Goal: Information Seeking & Learning: Check status

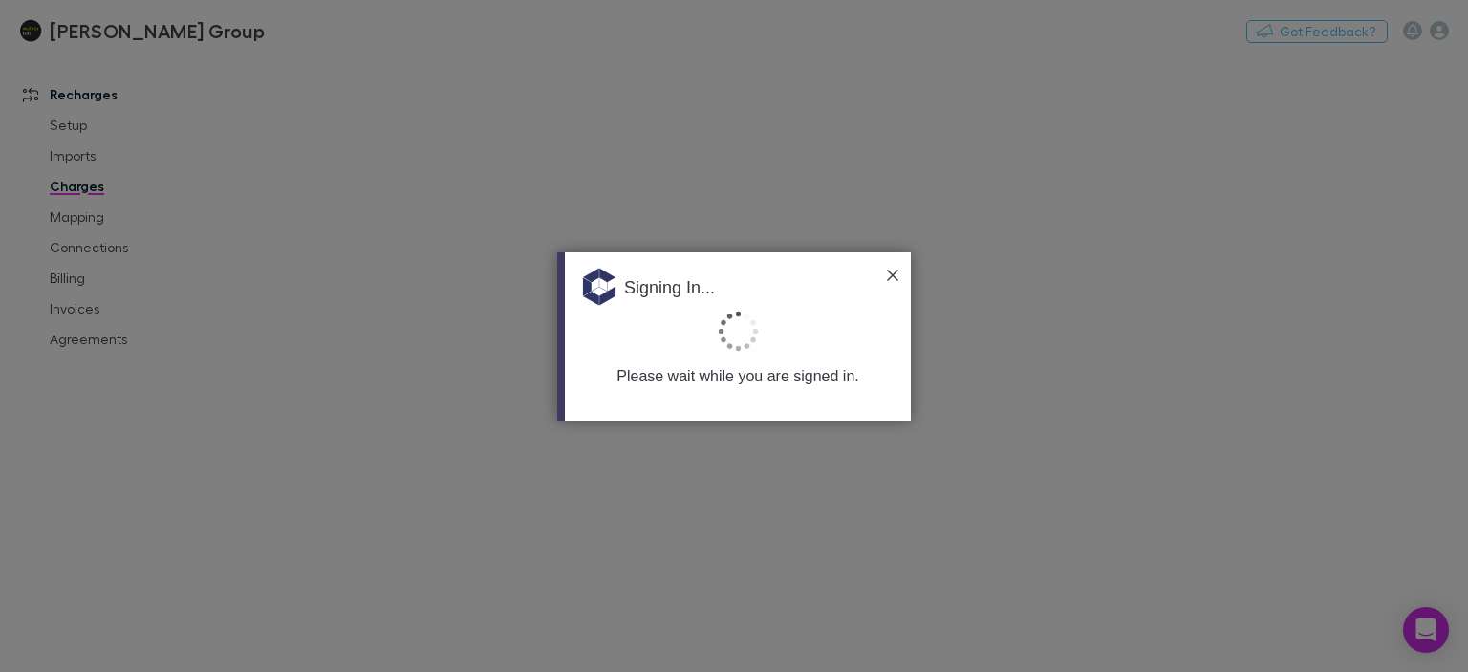
click at [884, 278] on div "Signing In..." at bounding box center [738, 280] width 346 height 57
click at [888, 274] on img at bounding box center [892, 275] width 11 height 11
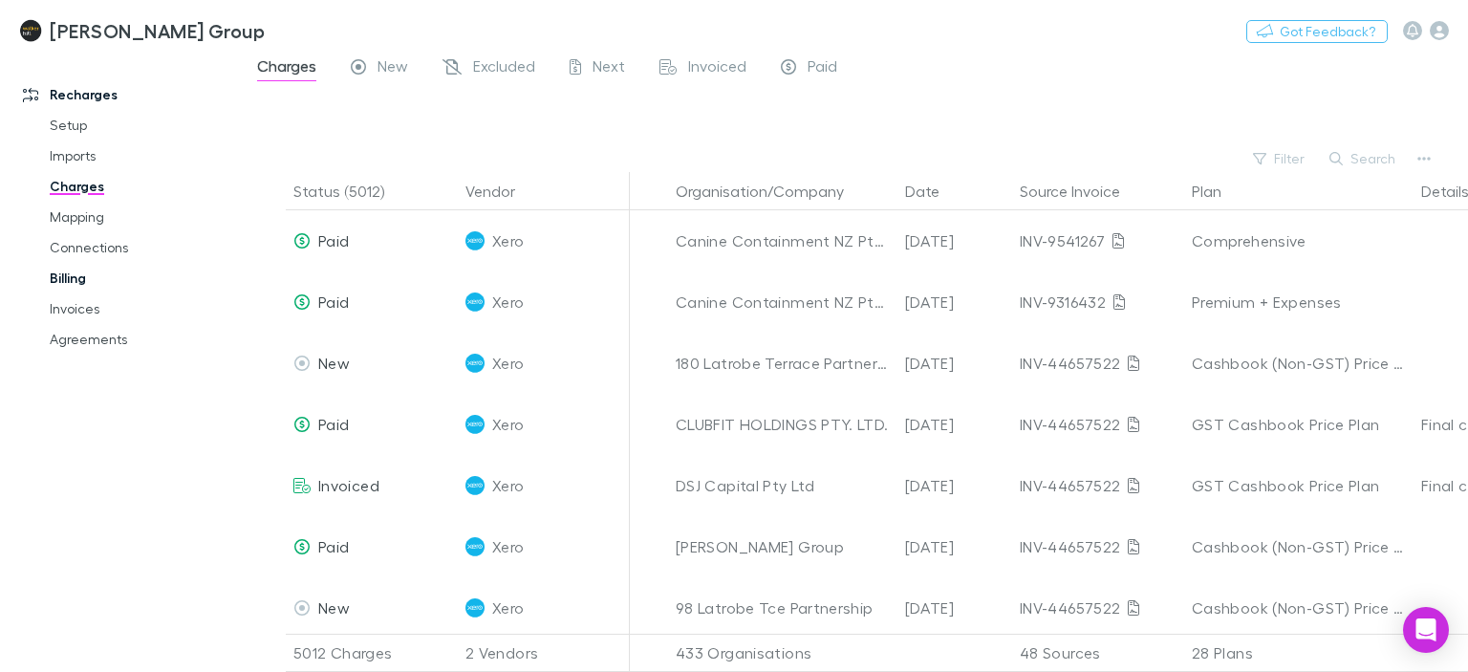
click at [99, 286] on link "Billing" at bounding box center [141, 278] width 220 height 31
click at [103, 313] on link "Invoices" at bounding box center [141, 308] width 220 height 31
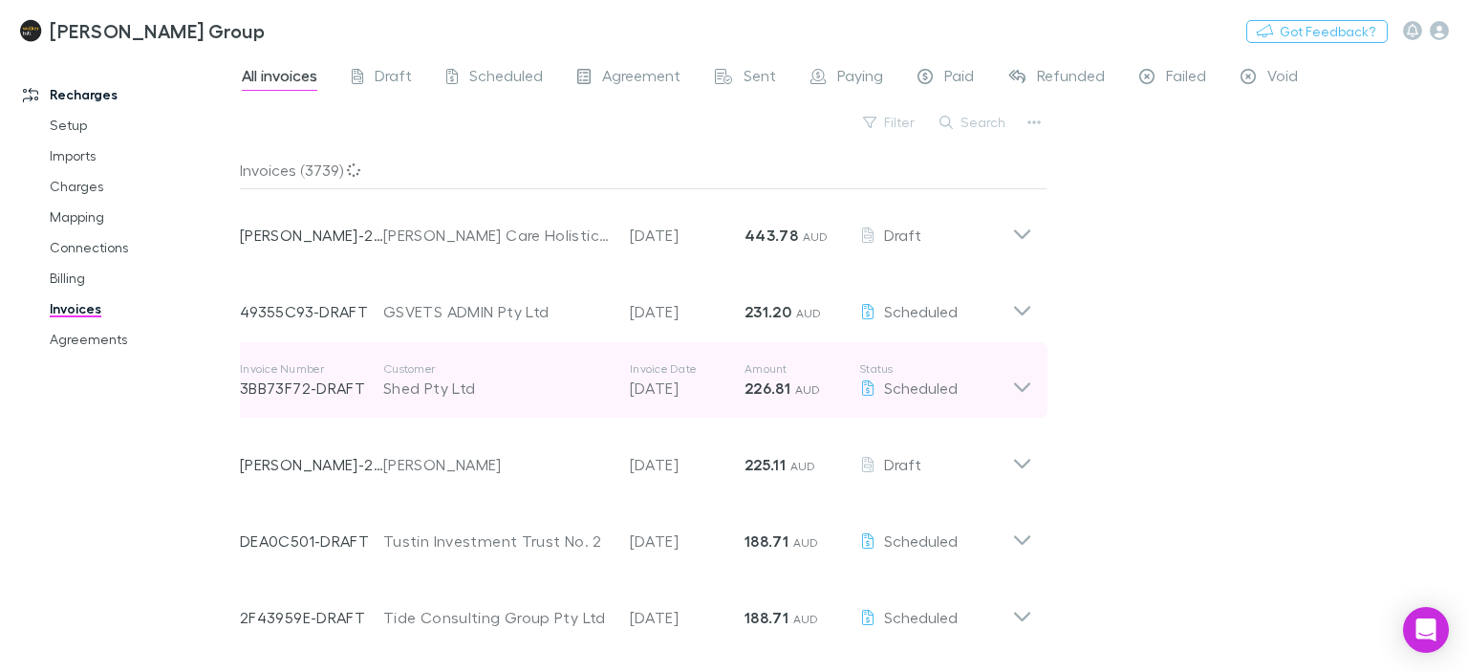
click at [1025, 386] on icon at bounding box center [1022, 387] width 16 height 10
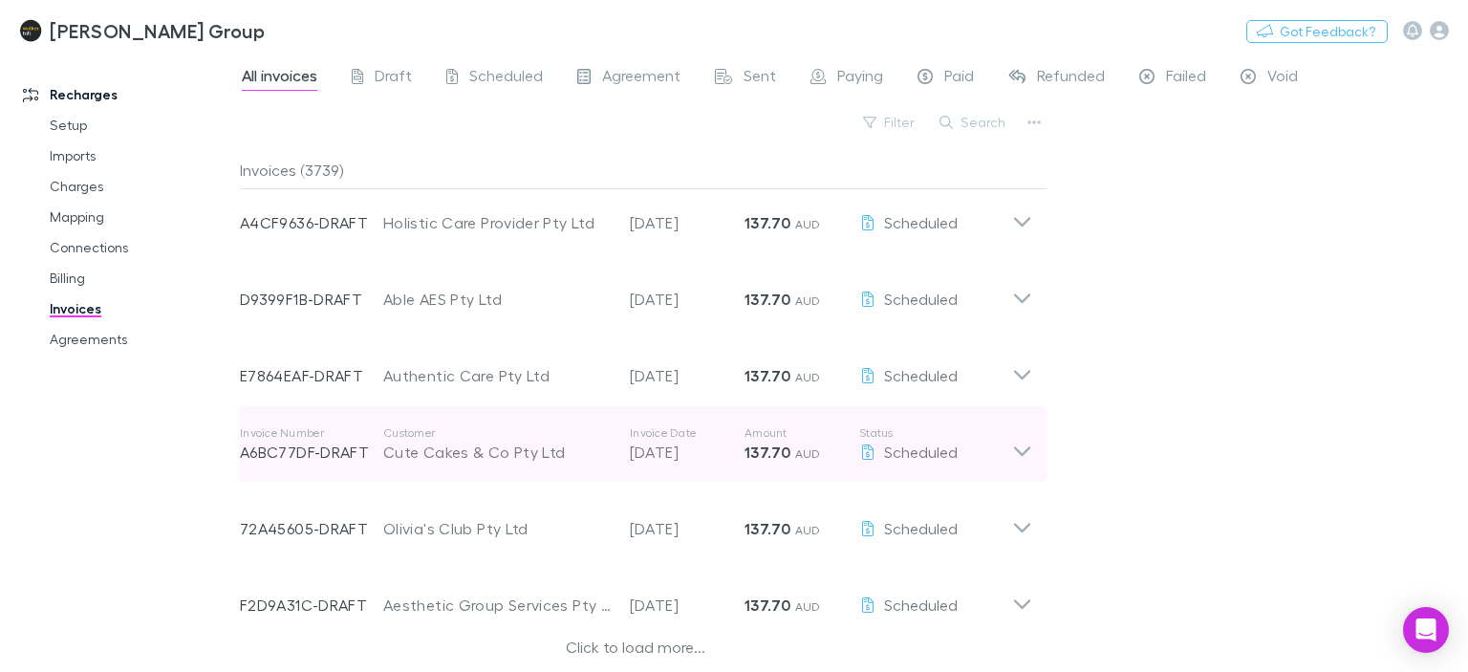
scroll to position [2135, 0]
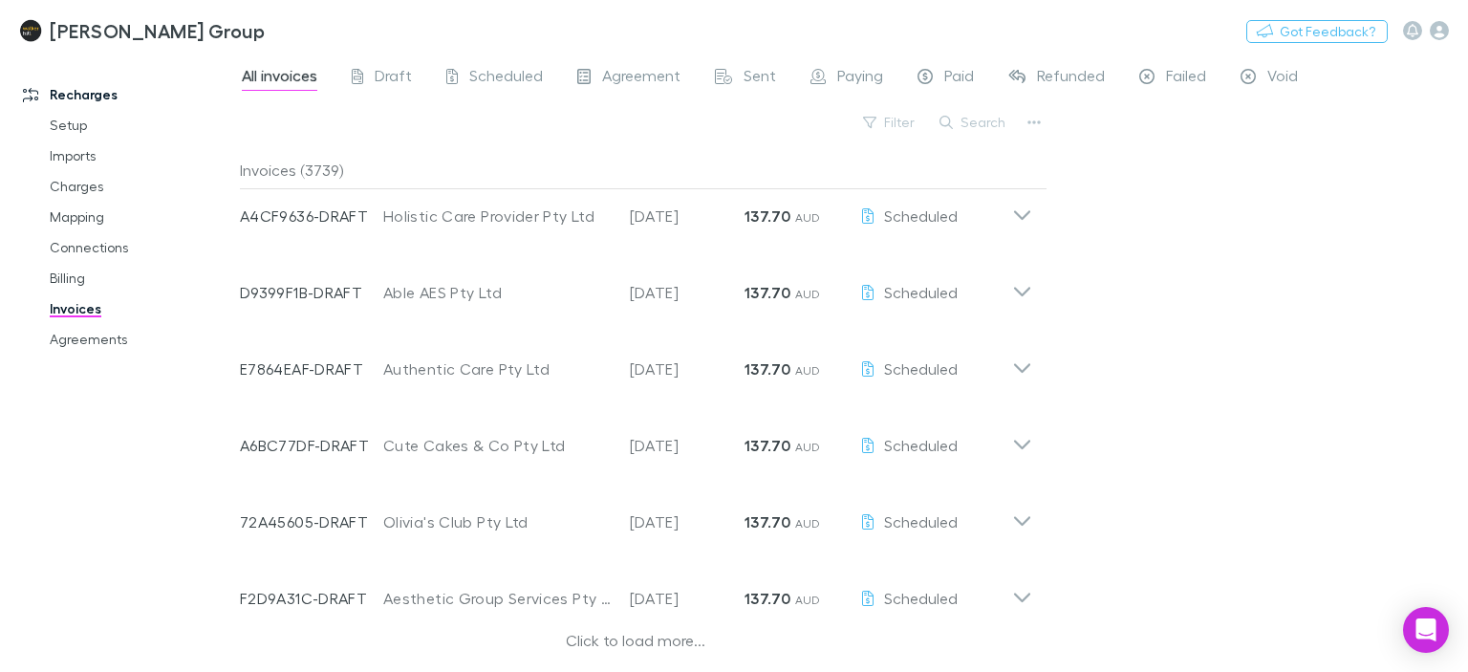
click at [637, 643] on div "Click to load more..." at bounding box center [636, 643] width 792 height 29
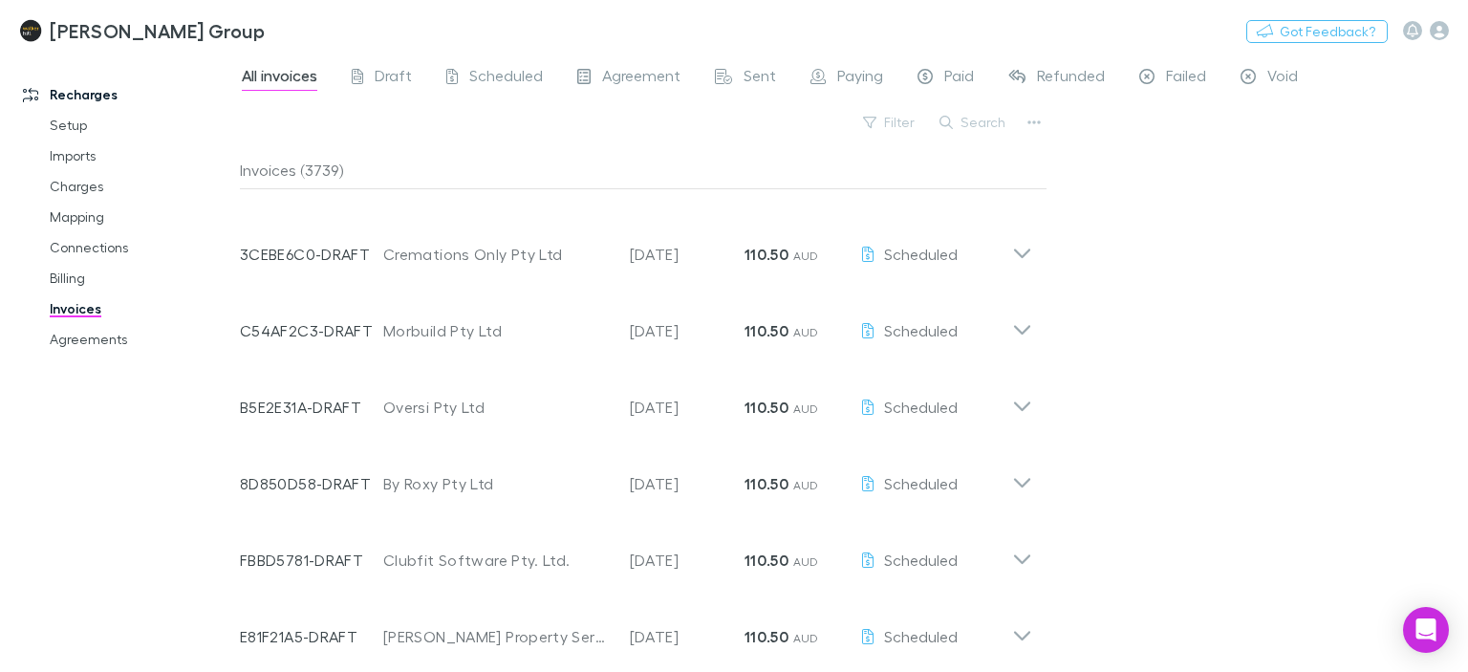
scroll to position [4429, 0]
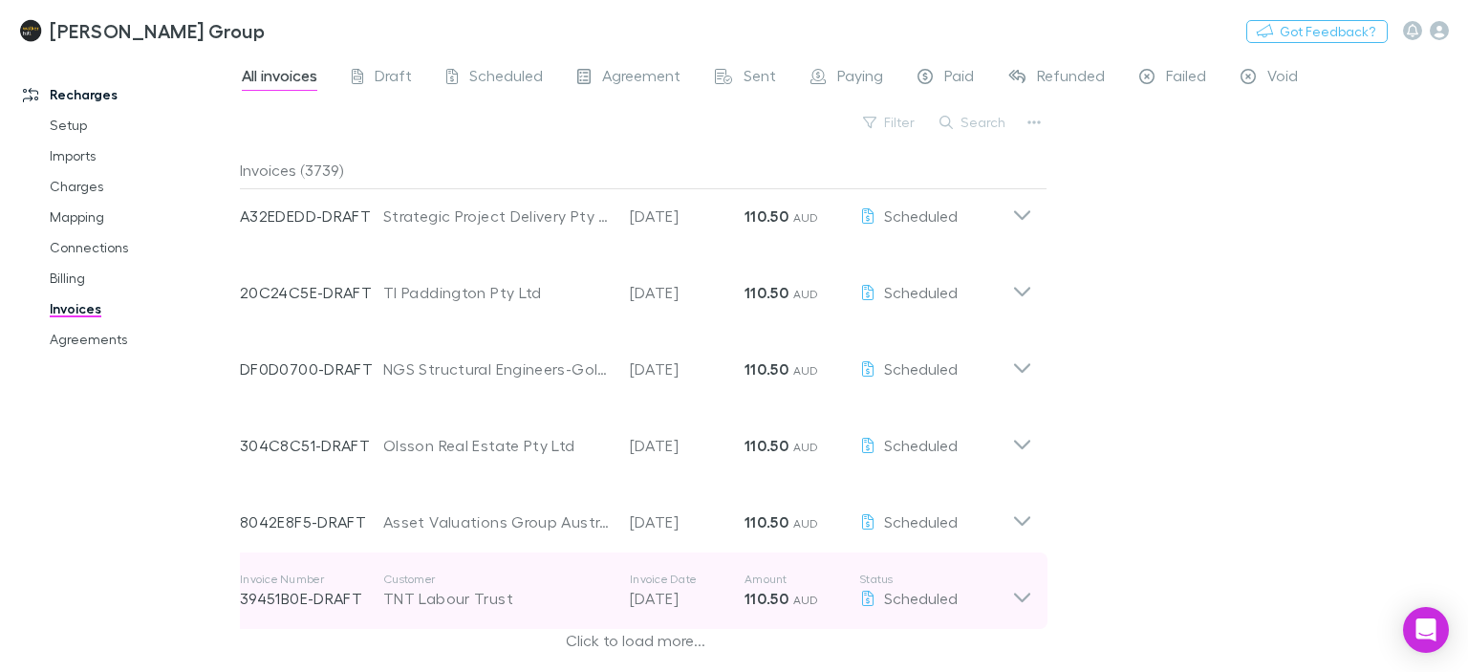
click at [1021, 595] on icon at bounding box center [1022, 591] width 20 height 38
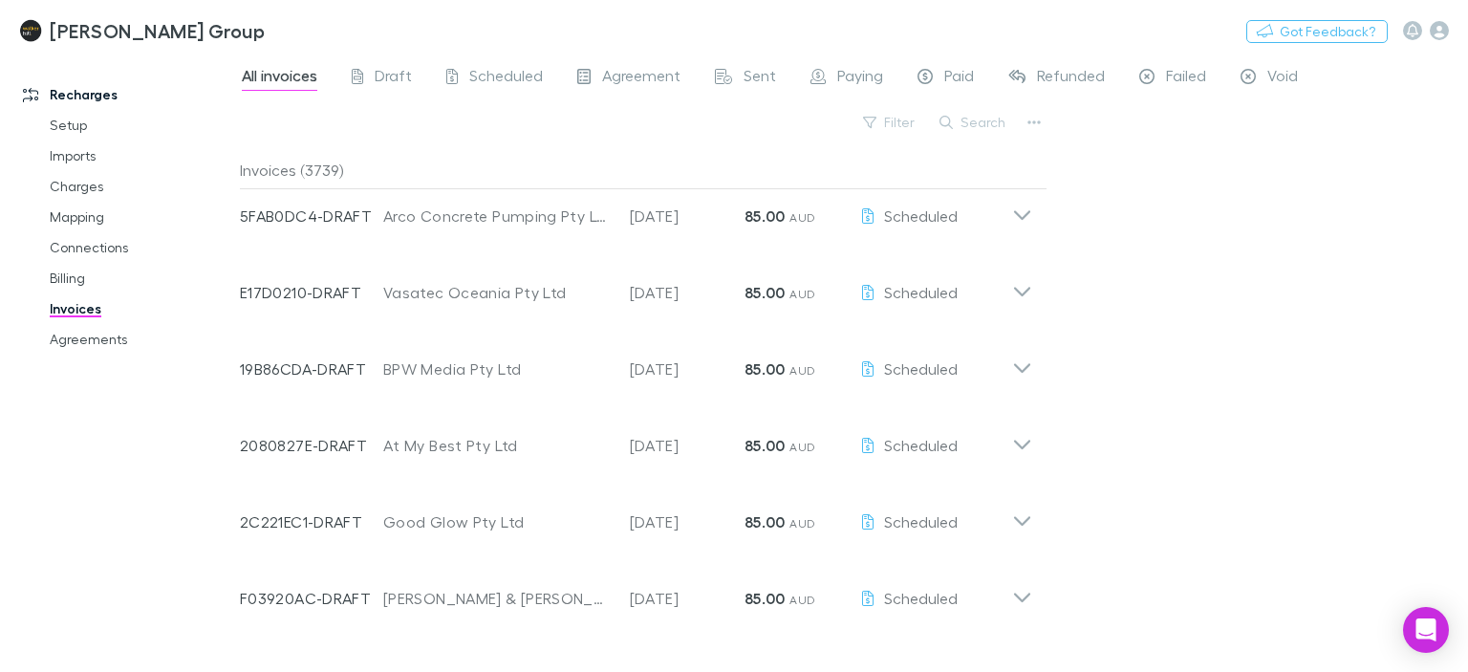
scroll to position [9010, 0]
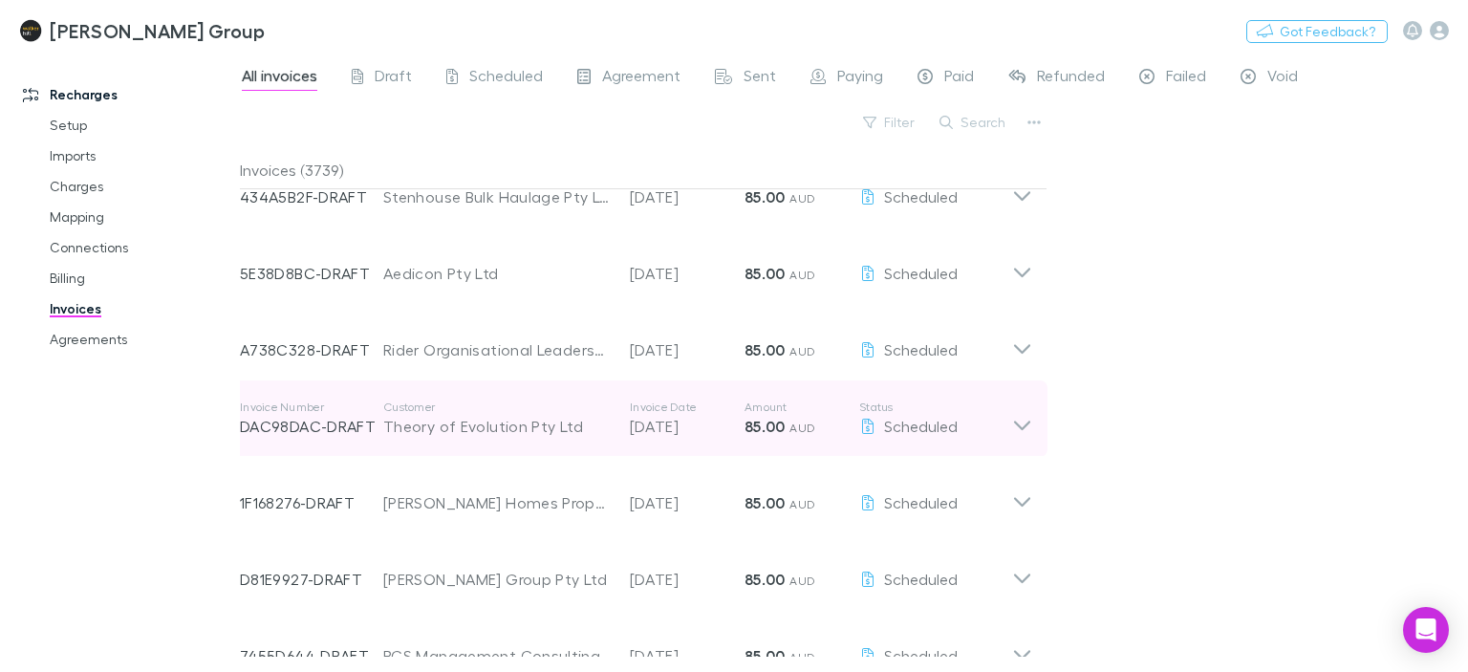
click at [1025, 444] on div "Invoice Number DAC98DAC-DRAFT Customer Theory of Evolution Pty Ltd Invoice Date…" at bounding box center [636, 418] width 823 height 76
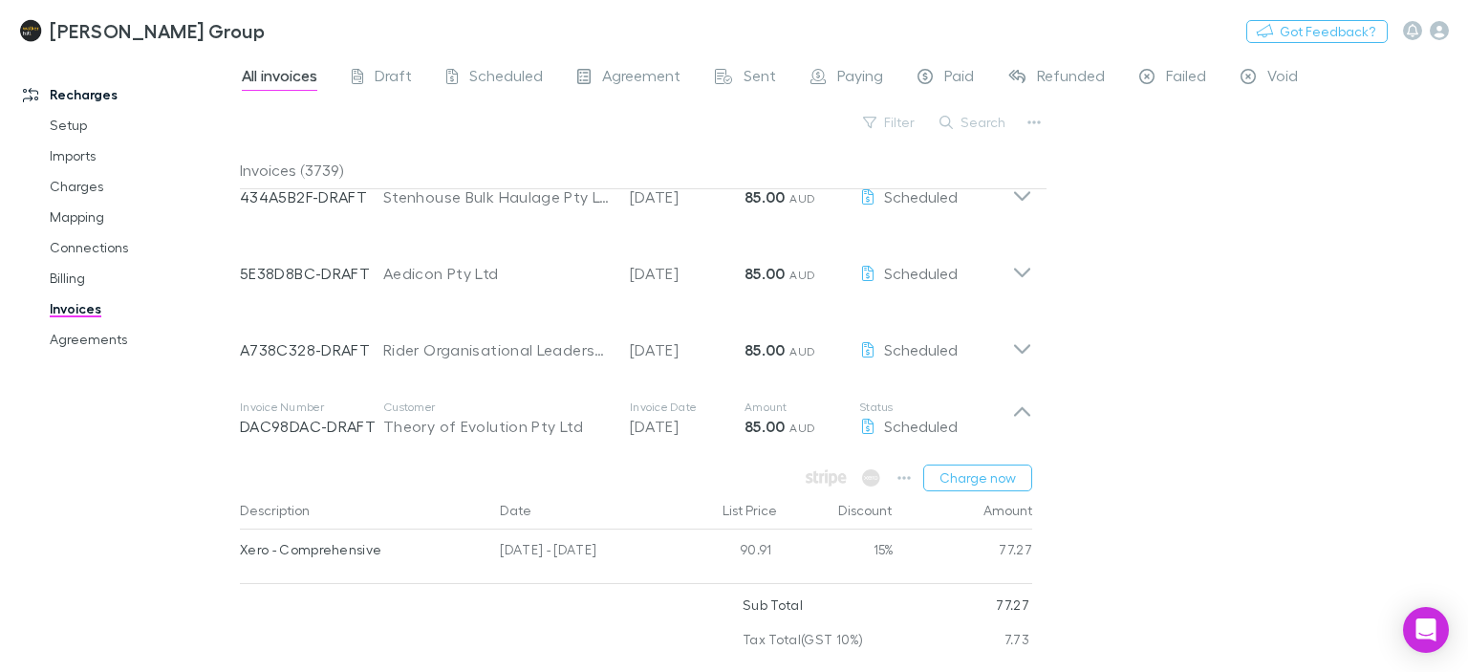
scroll to position [9532, 0]
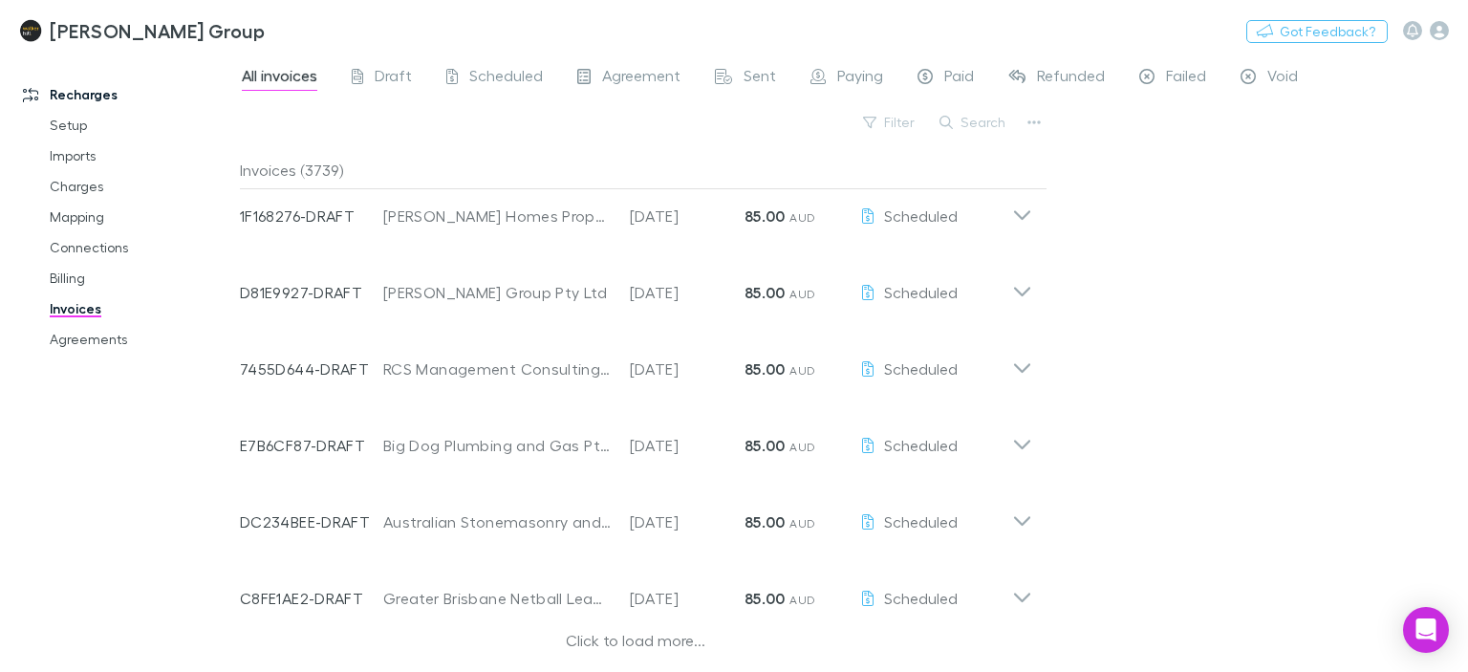
click at [641, 634] on div "Click to load more..." at bounding box center [636, 643] width 792 height 29
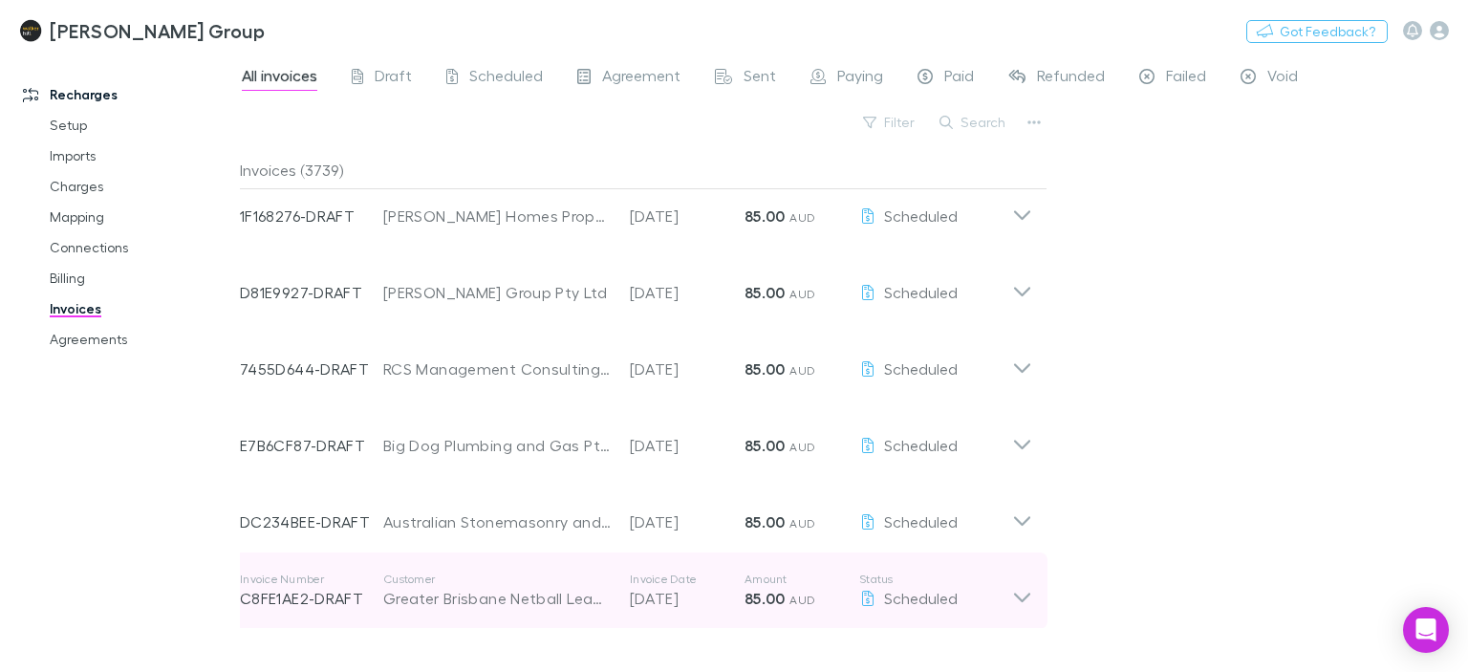
click at [1023, 597] on icon at bounding box center [1022, 591] width 20 height 38
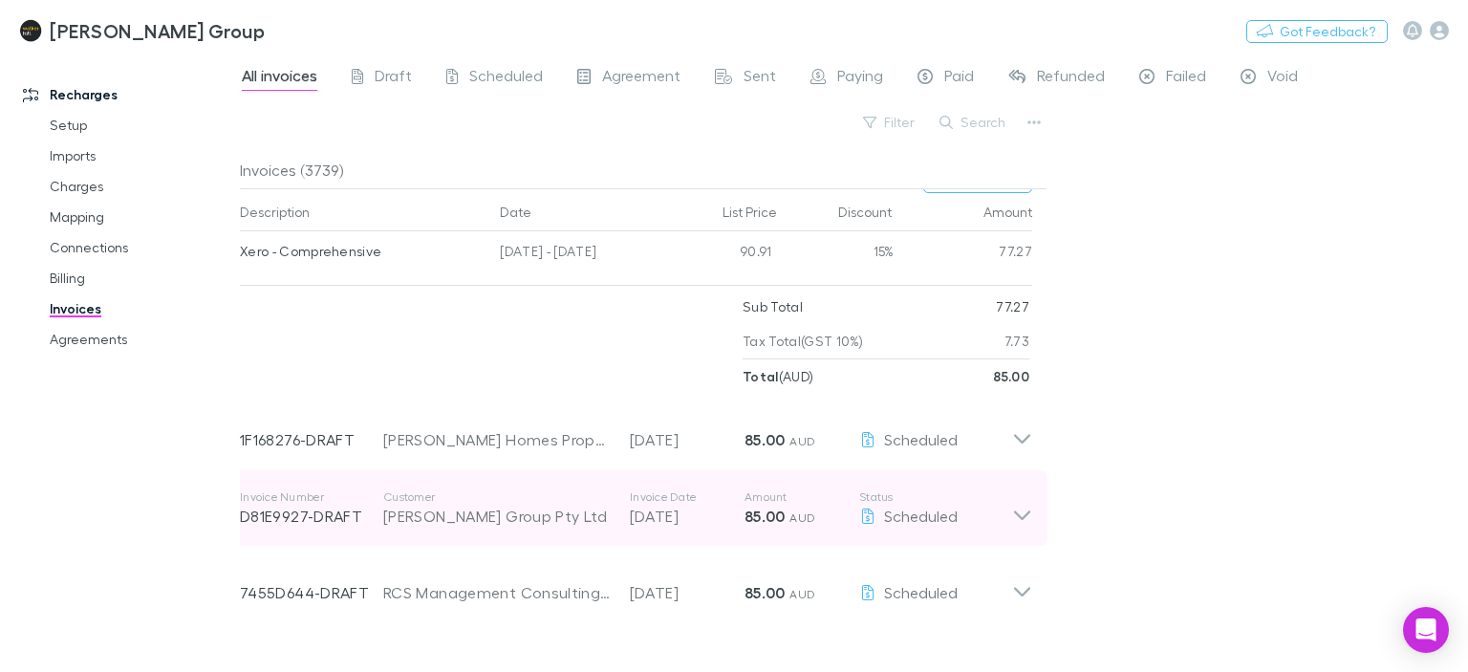
scroll to position [9246, 0]
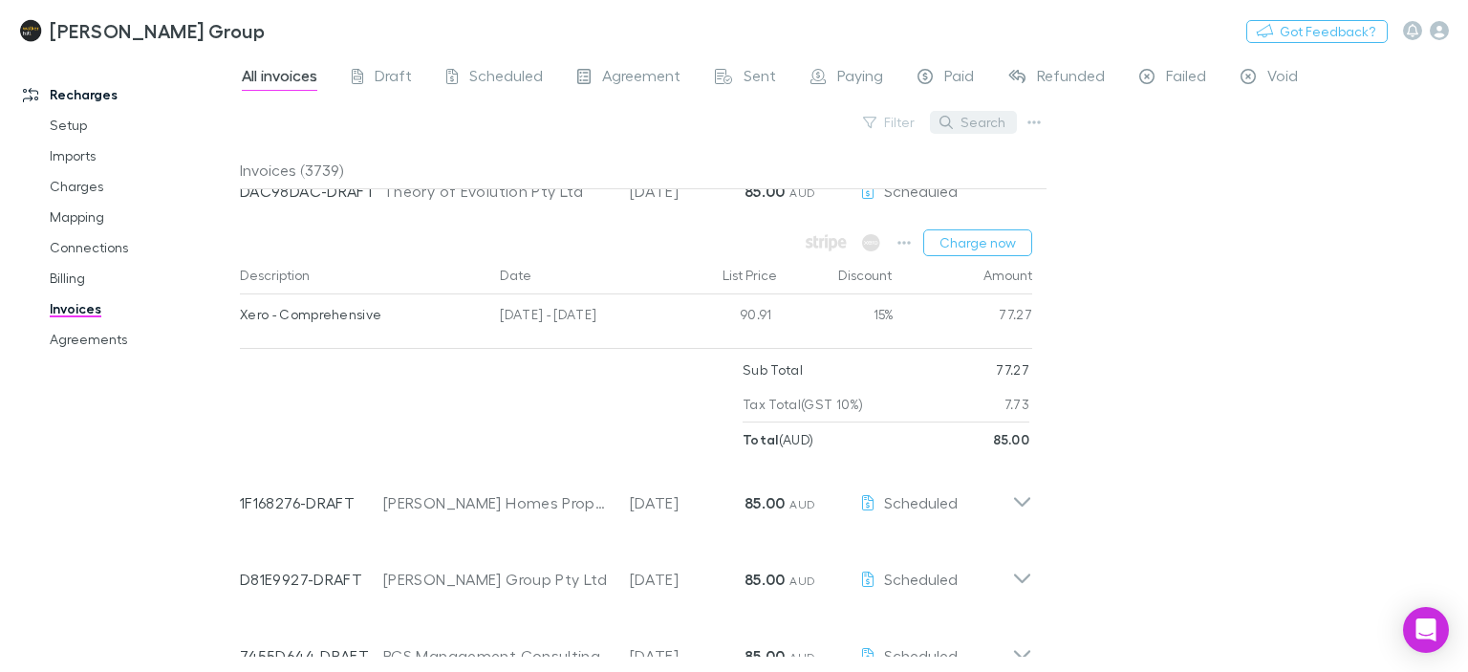
click at [990, 125] on button "Search" at bounding box center [973, 122] width 87 height 23
click at [967, 121] on input "***" at bounding box center [941, 122] width 96 height 27
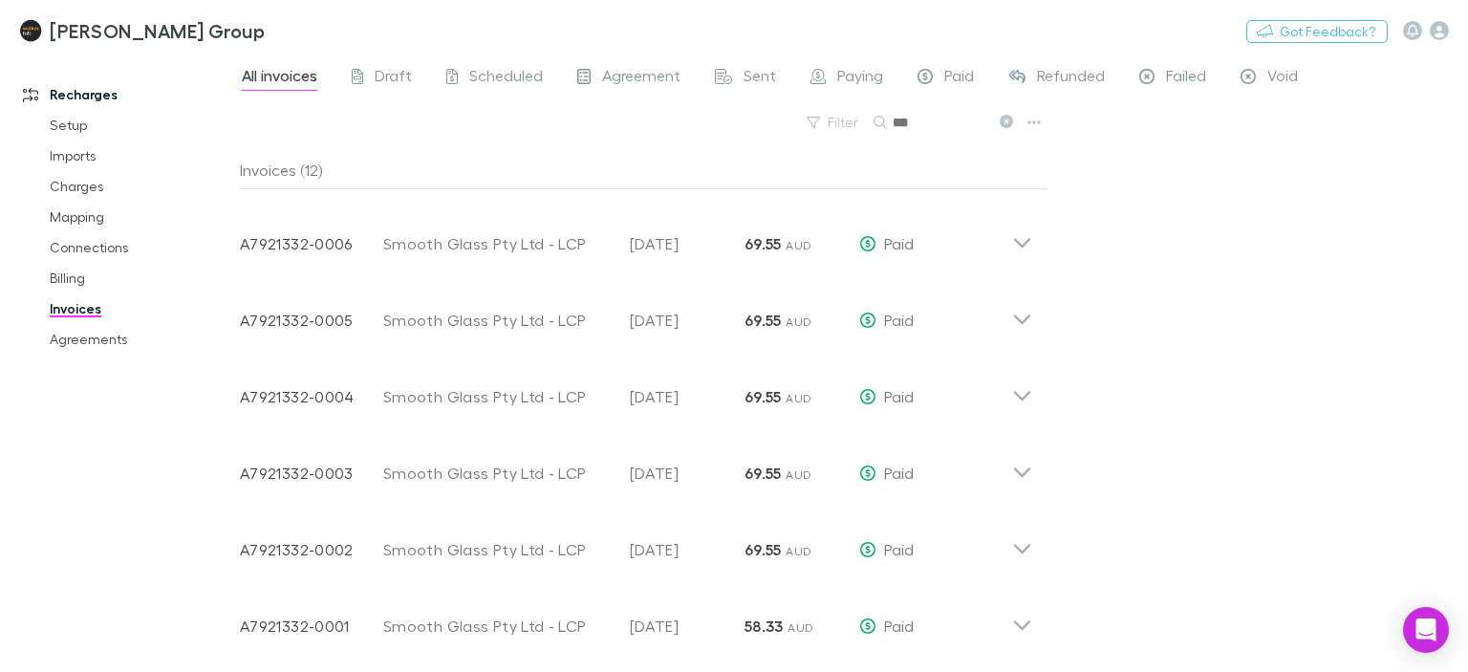
scroll to position [449, 0]
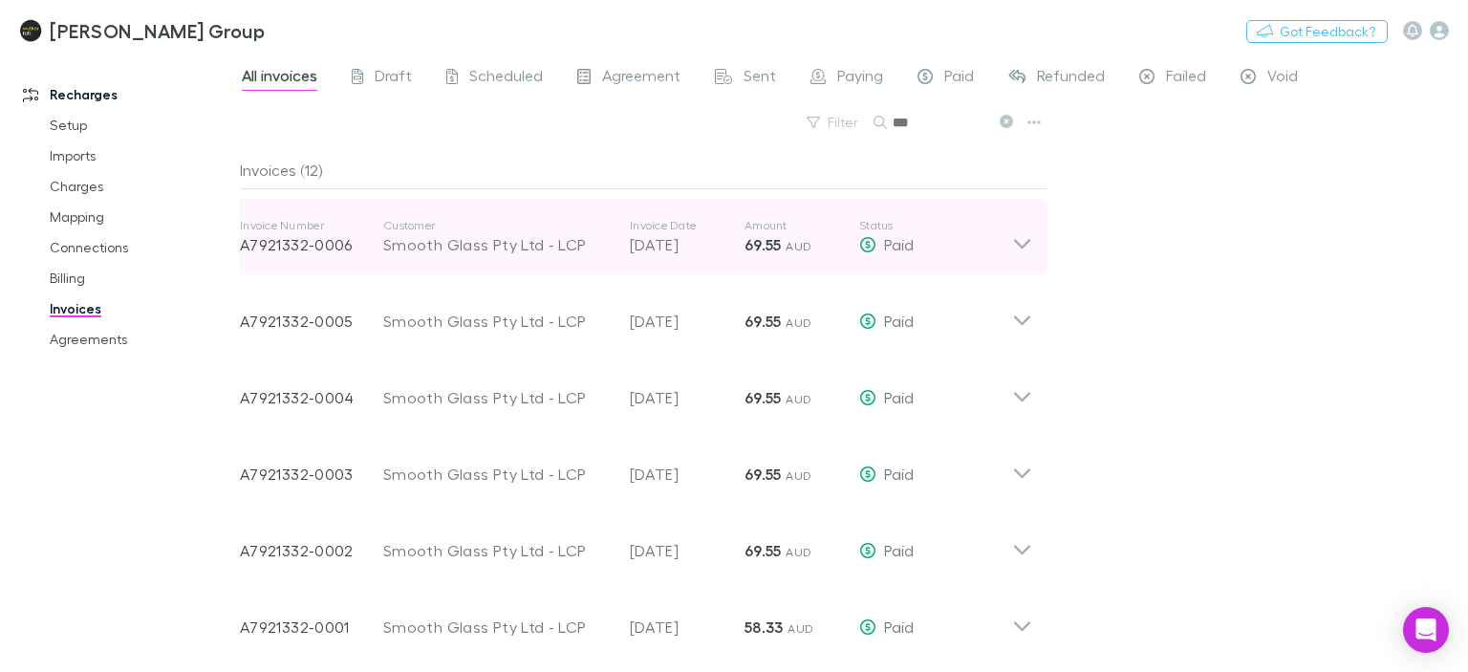
type input "***"
click at [1025, 244] on icon at bounding box center [1022, 244] width 16 height 10
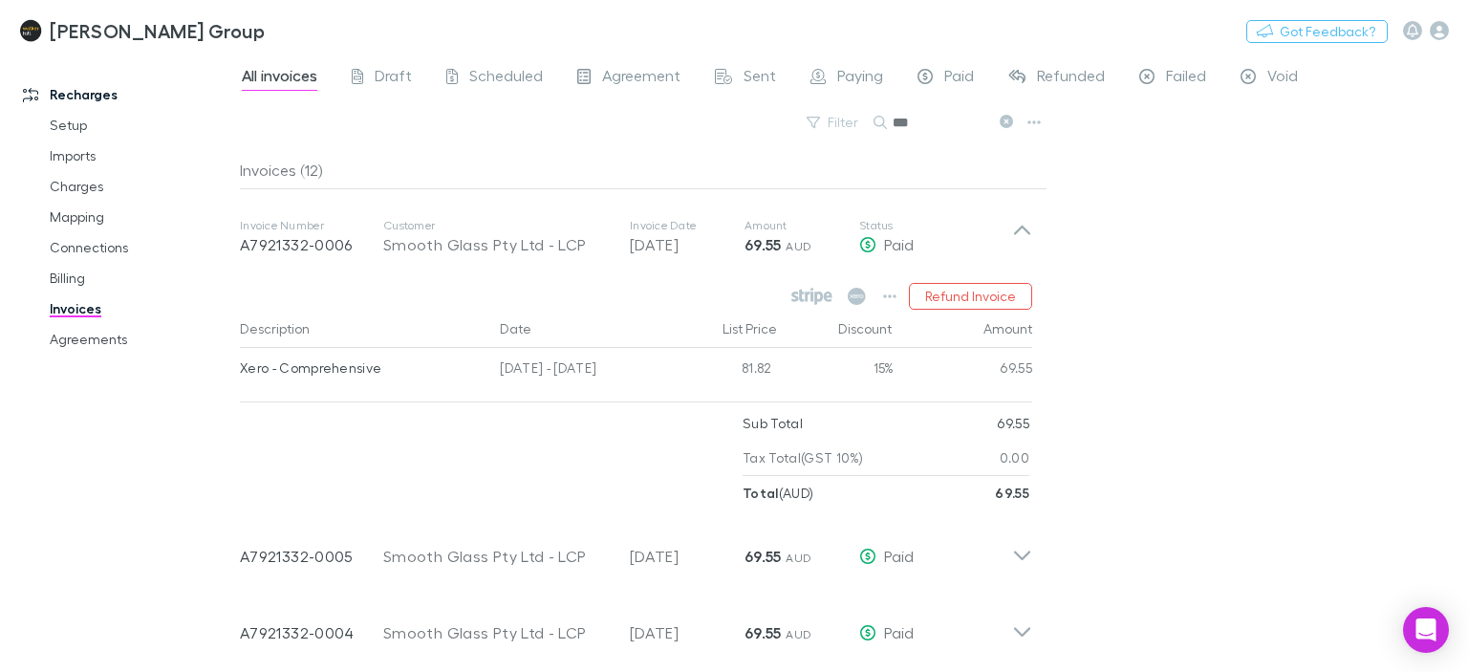
click at [1247, 320] on div "All invoices Draft Scheduled Agreement Sent Paying Paid Refunded Failed Void Fi…" at bounding box center [854, 363] width 1228 height 618
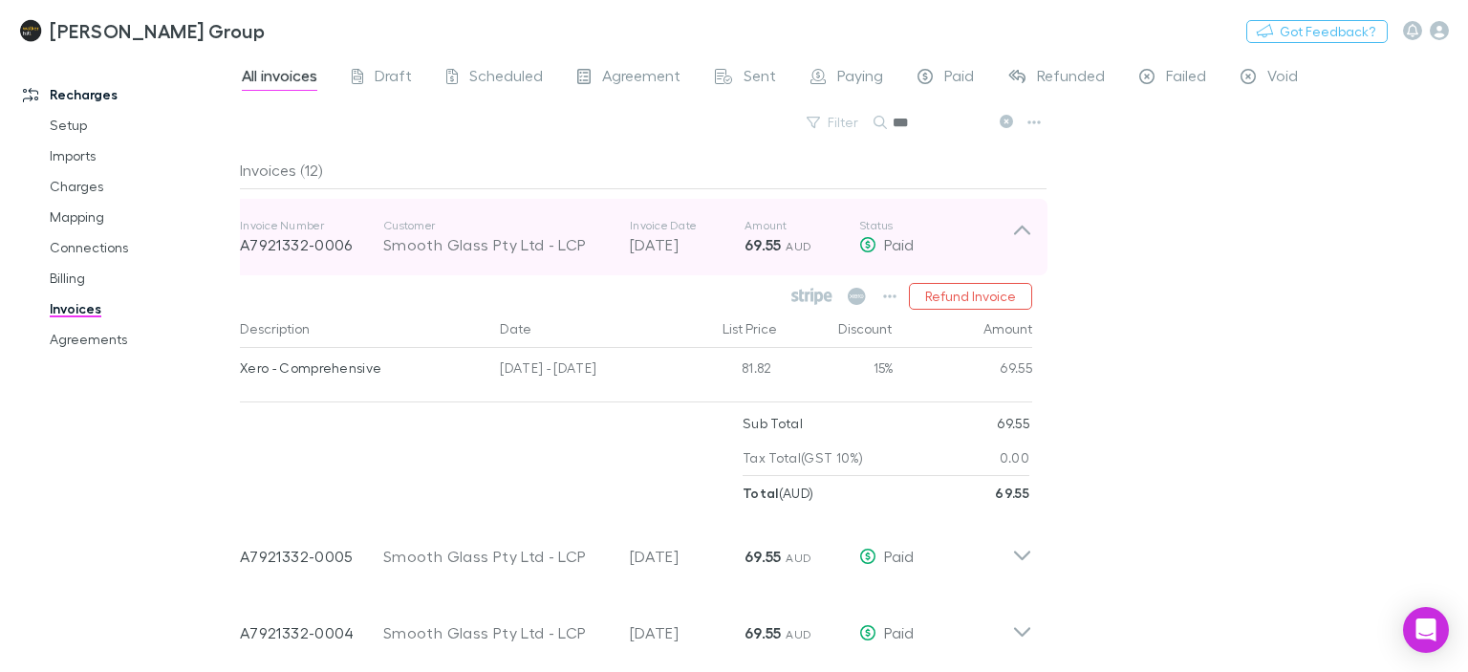
click at [1021, 235] on icon at bounding box center [1022, 237] width 20 height 38
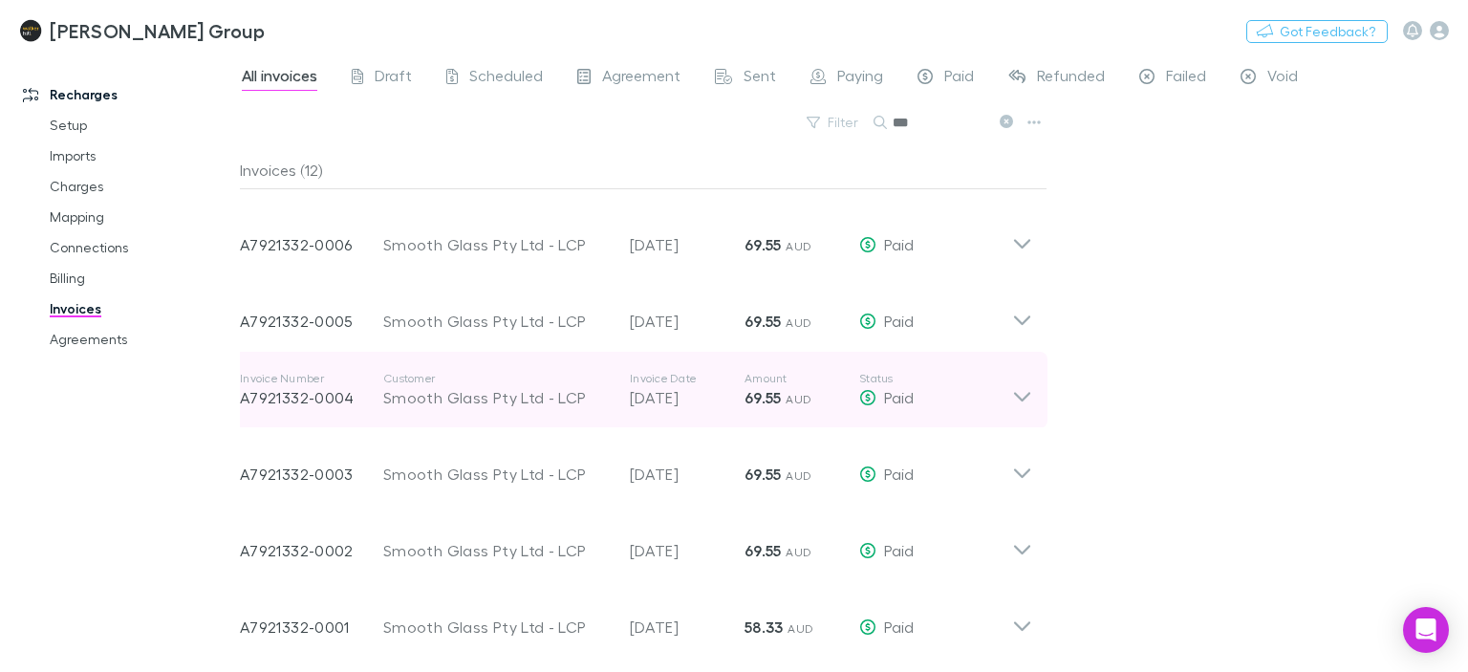
scroll to position [0, 0]
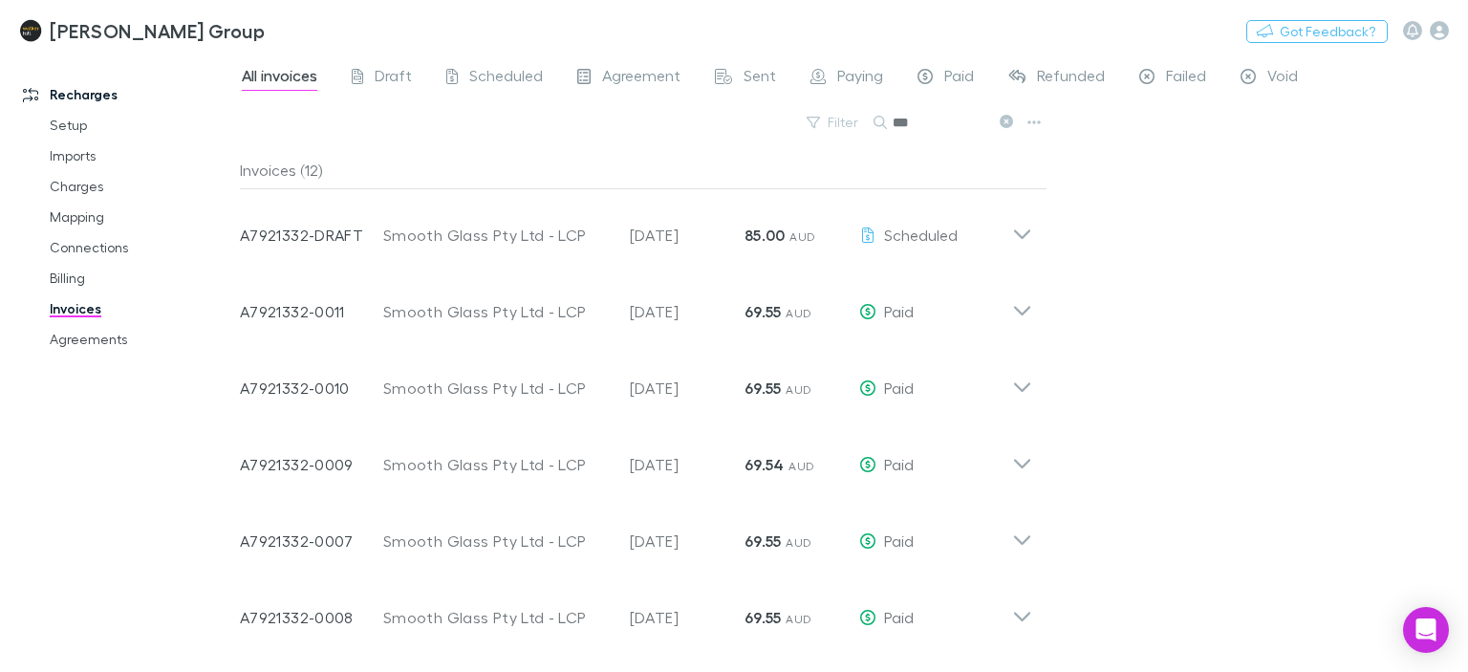
click at [1304, 320] on div "All invoices Draft Scheduled Agreement Sent Paying Paid Refunded Failed Void Fi…" at bounding box center [854, 363] width 1228 height 618
click at [1013, 118] on button at bounding box center [1005, 123] width 23 height 18
click at [934, 122] on button "Search" at bounding box center [903, 122] width 61 height 1
click at [1008, 118] on div "Search ***" at bounding box center [945, 122] width 143 height 27
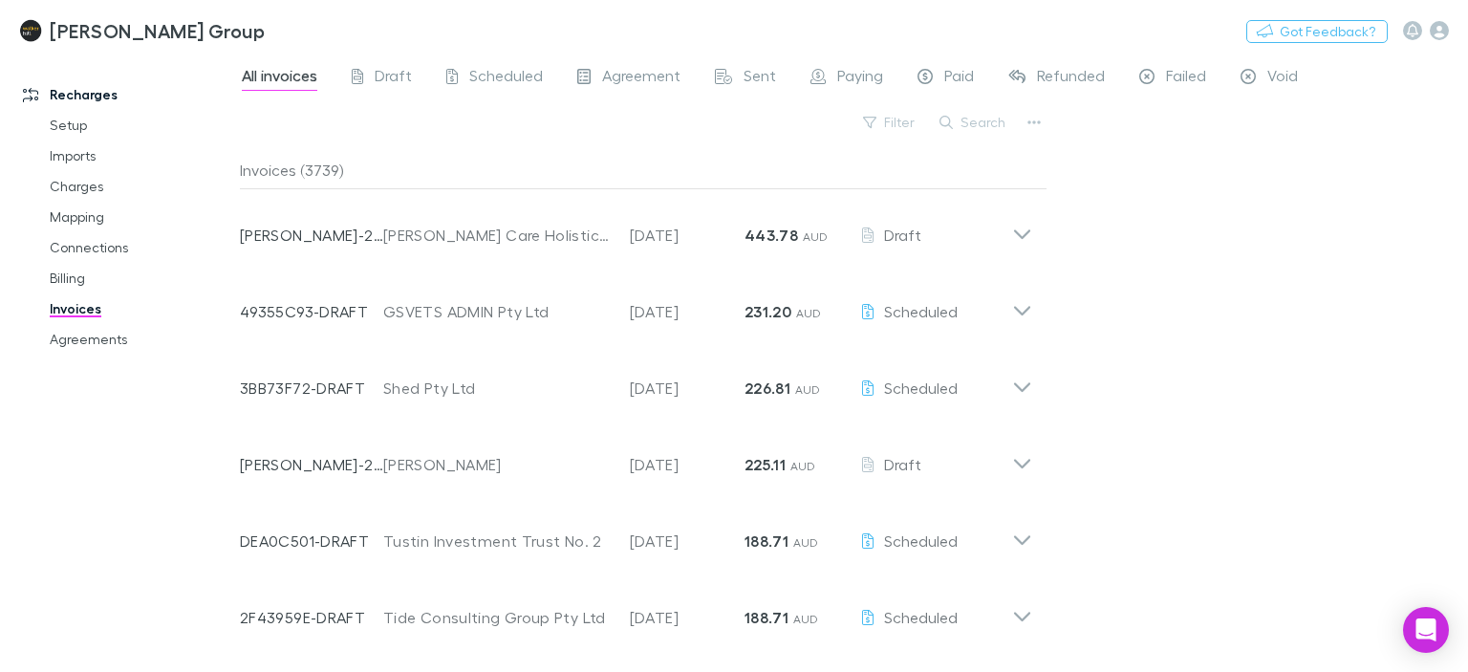
click at [1125, 207] on div "All invoices Draft Scheduled Agreement Sent Paying Paid Refunded Failed Void Fi…" at bounding box center [854, 363] width 1228 height 618
click at [52, 125] on link "Setup" at bounding box center [141, 125] width 220 height 31
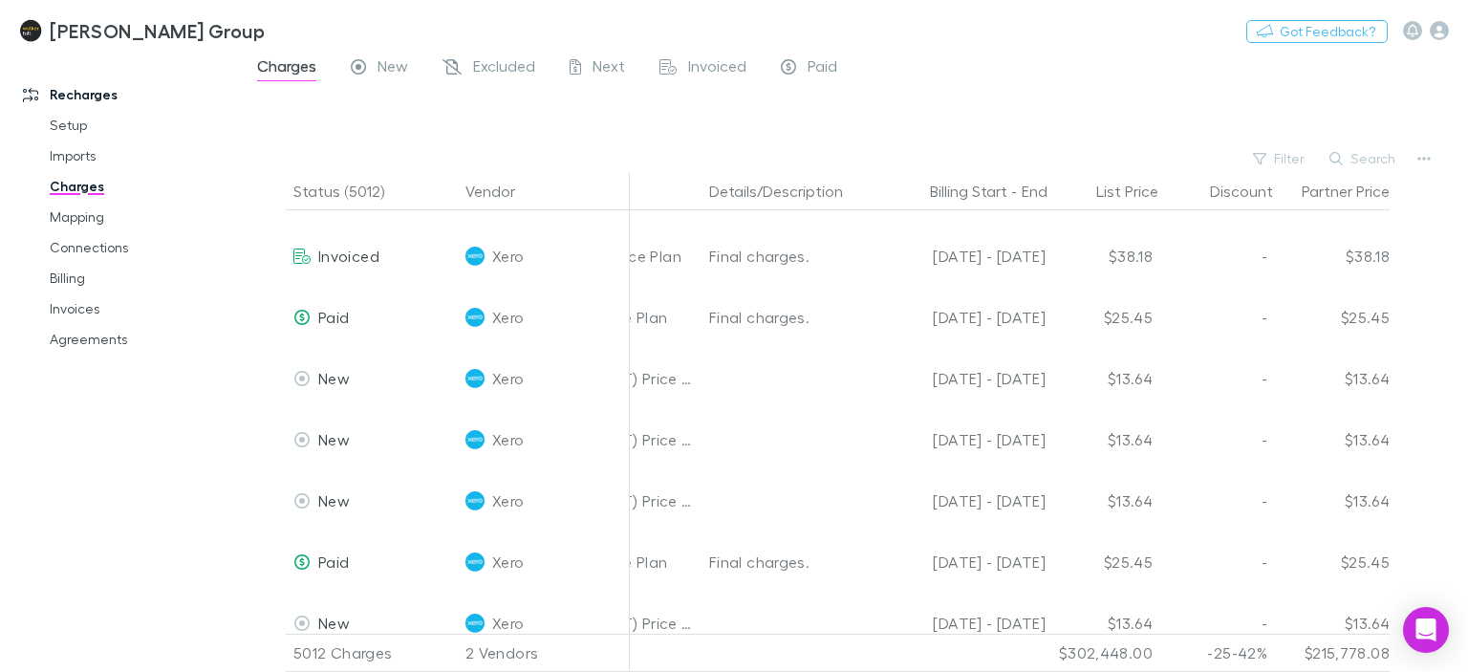
scroll to position [1728, 712]
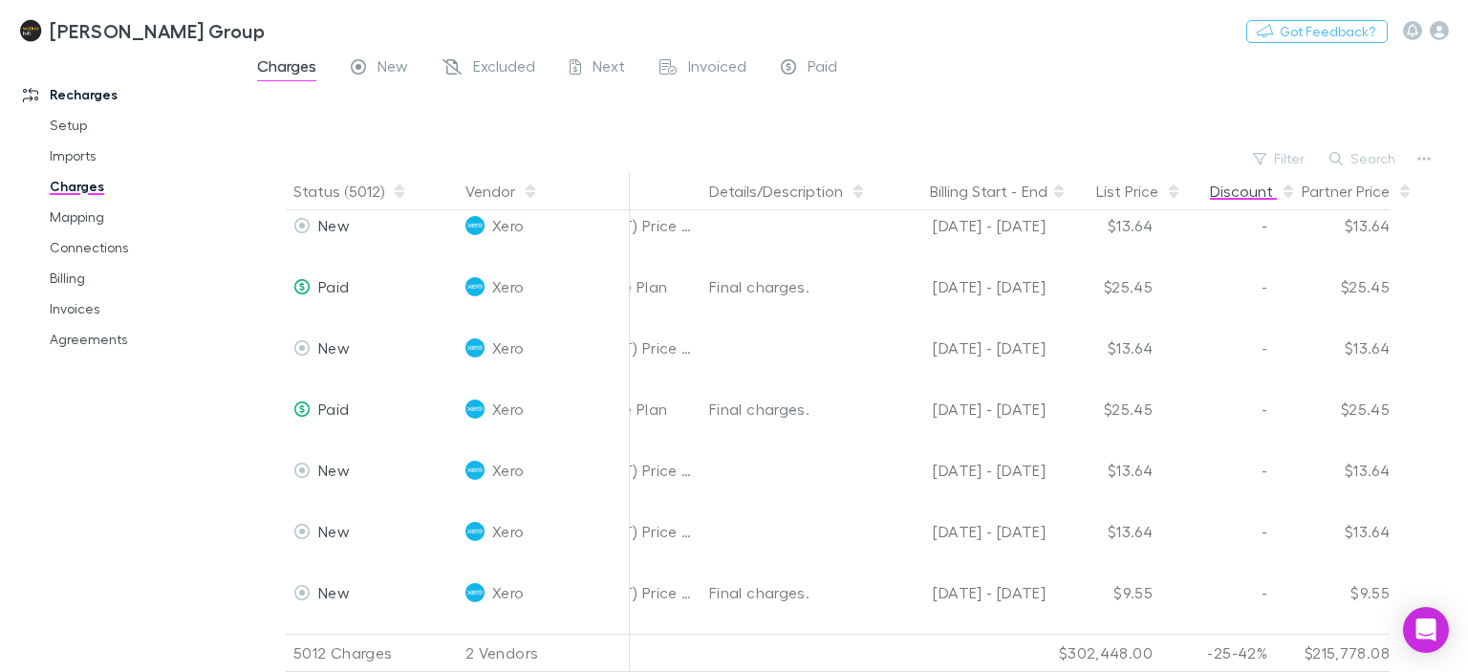
click at [1239, 194] on button "Discount" at bounding box center [1253, 191] width 86 height 38
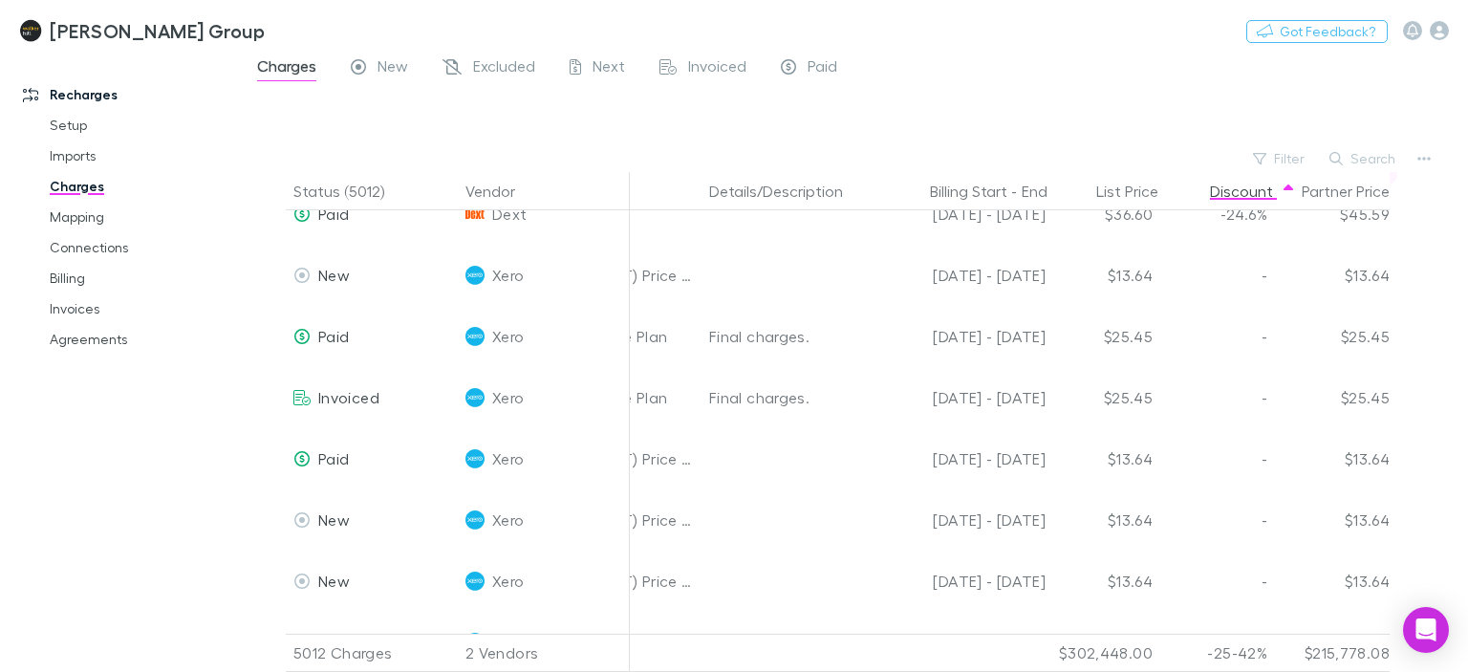
scroll to position [734, 712]
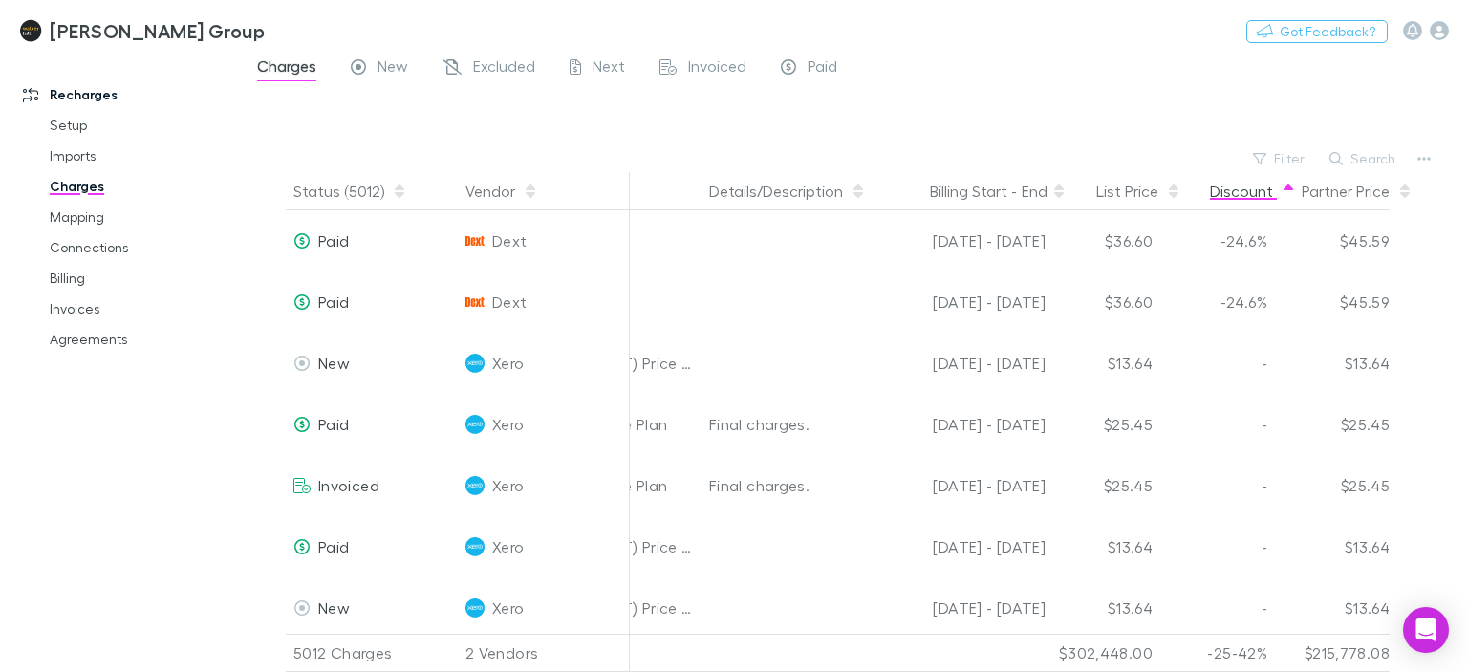
click at [1291, 198] on icon "button" at bounding box center [1289, 190] width 10 height 15
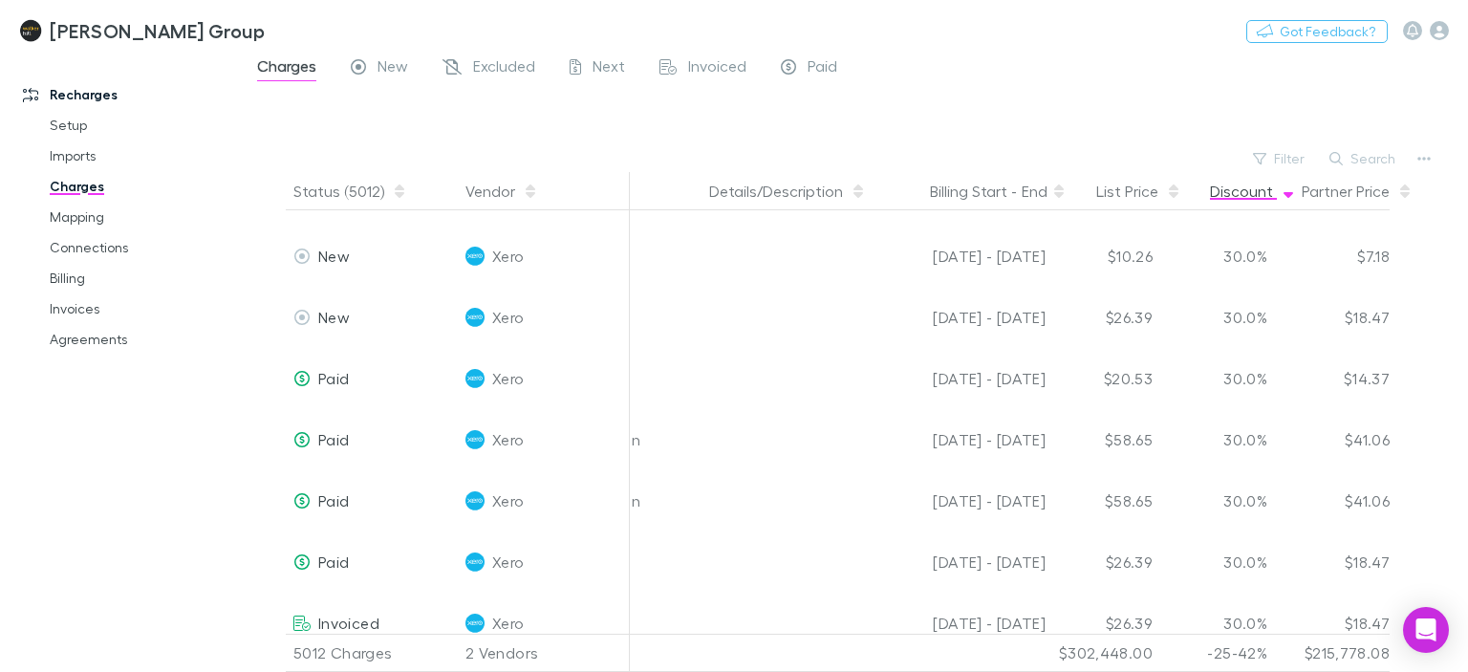
scroll to position [11968, 712]
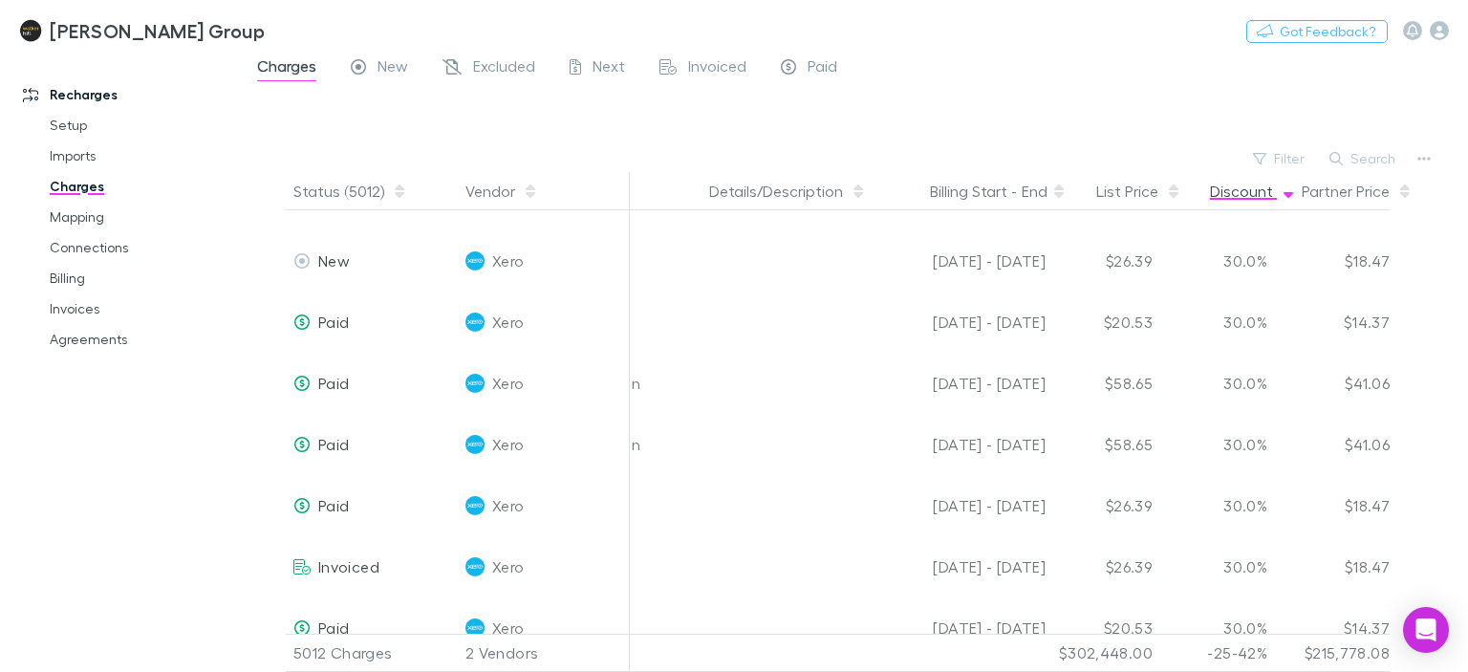
drag, startPoint x: 1270, startPoint y: 169, endPoint x: 1173, endPoint y: 83, distance: 130.0
drag, startPoint x: 1173, startPoint y: 83, endPoint x: 1303, endPoint y: 117, distance: 134.2
click at [1303, 117] on div at bounding box center [871, 117] width 1194 height 55
click at [1288, 154] on button "Filter" at bounding box center [1279, 158] width 73 height 23
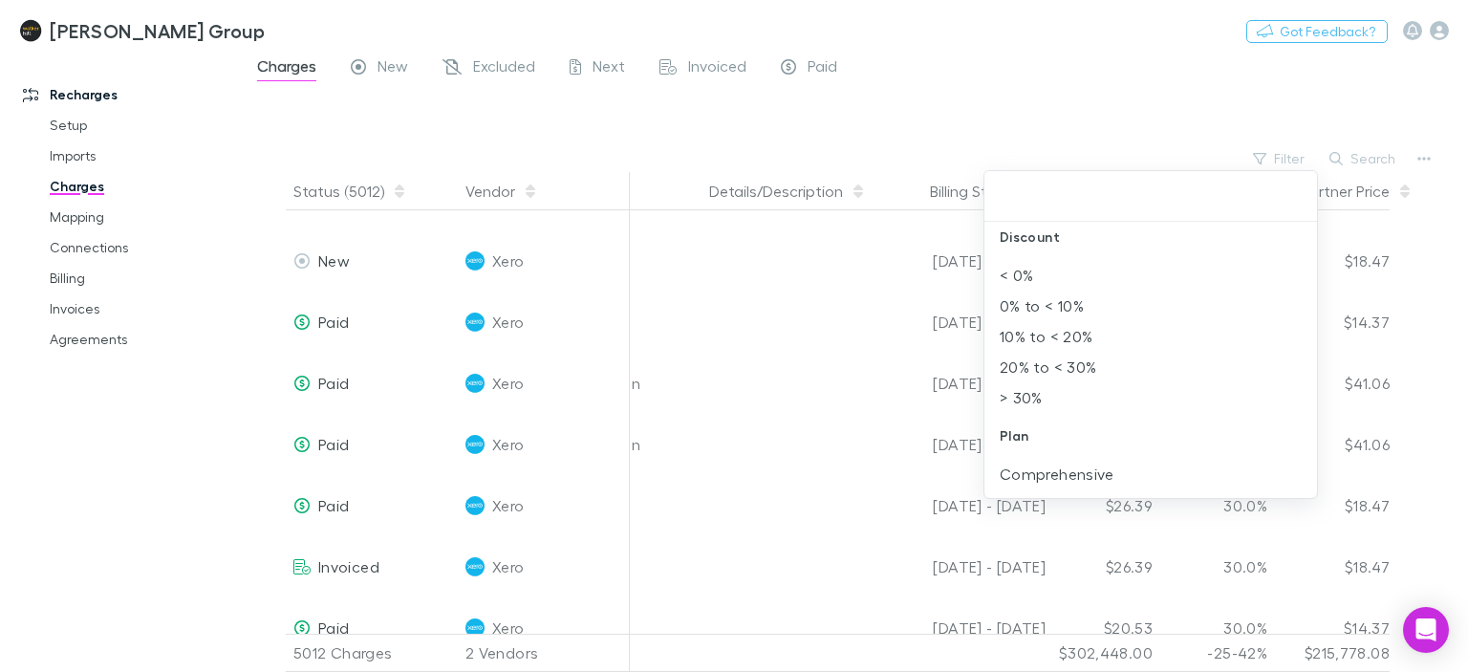
scroll to position [270, 0]
click at [1198, 354] on li "10% to < 20%" at bounding box center [1150, 349] width 333 height 31
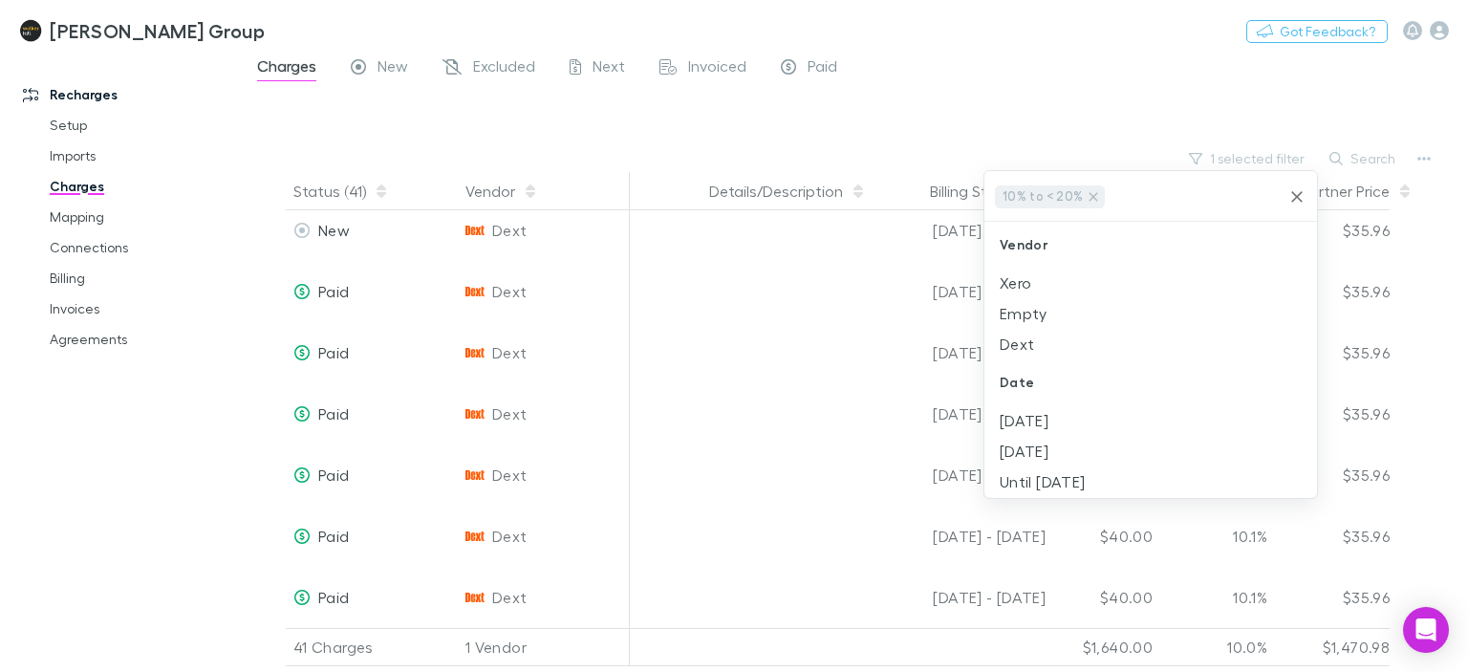
scroll to position [2103, 712]
click at [1198, 354] on li "Dext" at bounding box center [1150, 344] width 333 height 31
click at [1152, 195] on icon at bounding box center [1159, 196] width 15 height 15
click at [1104, 87] on div at bounding box center [734, 336] width 1468 height 672
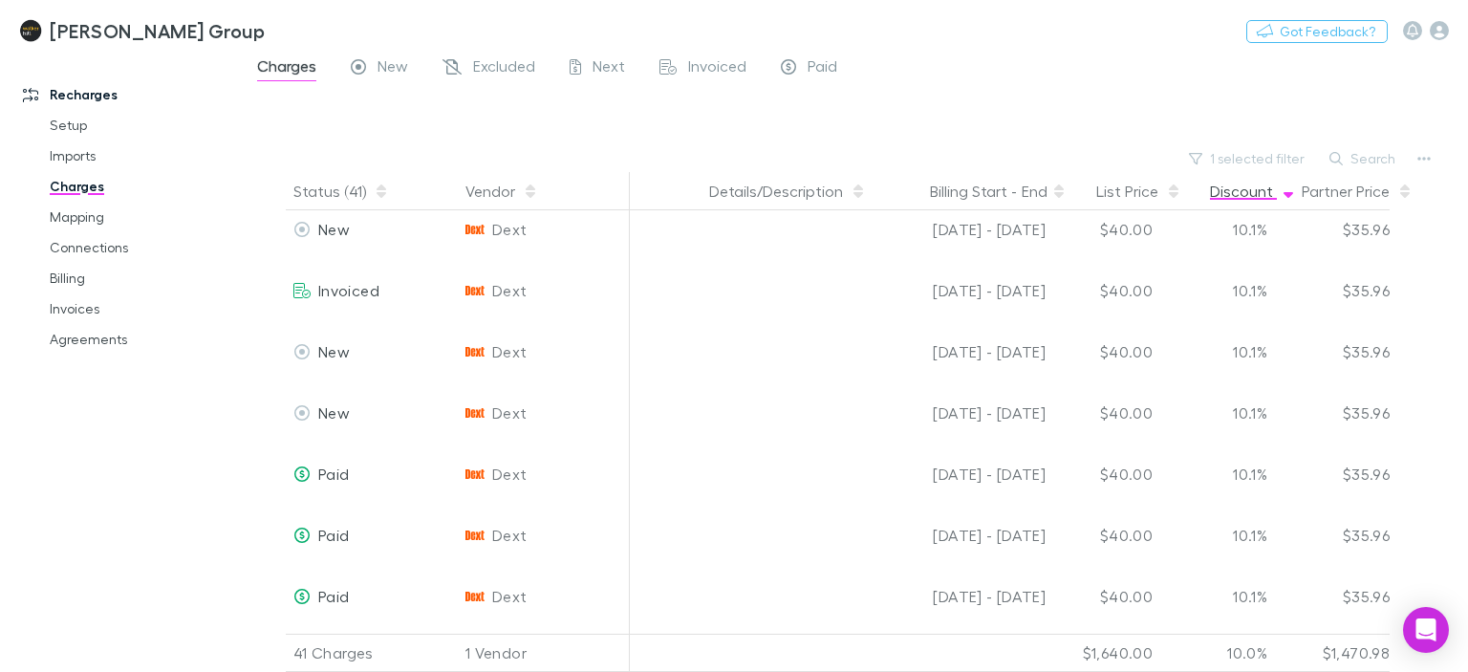
scroll to position [2103, 712]
